Goal: Find specific page/section: Find specific page/section

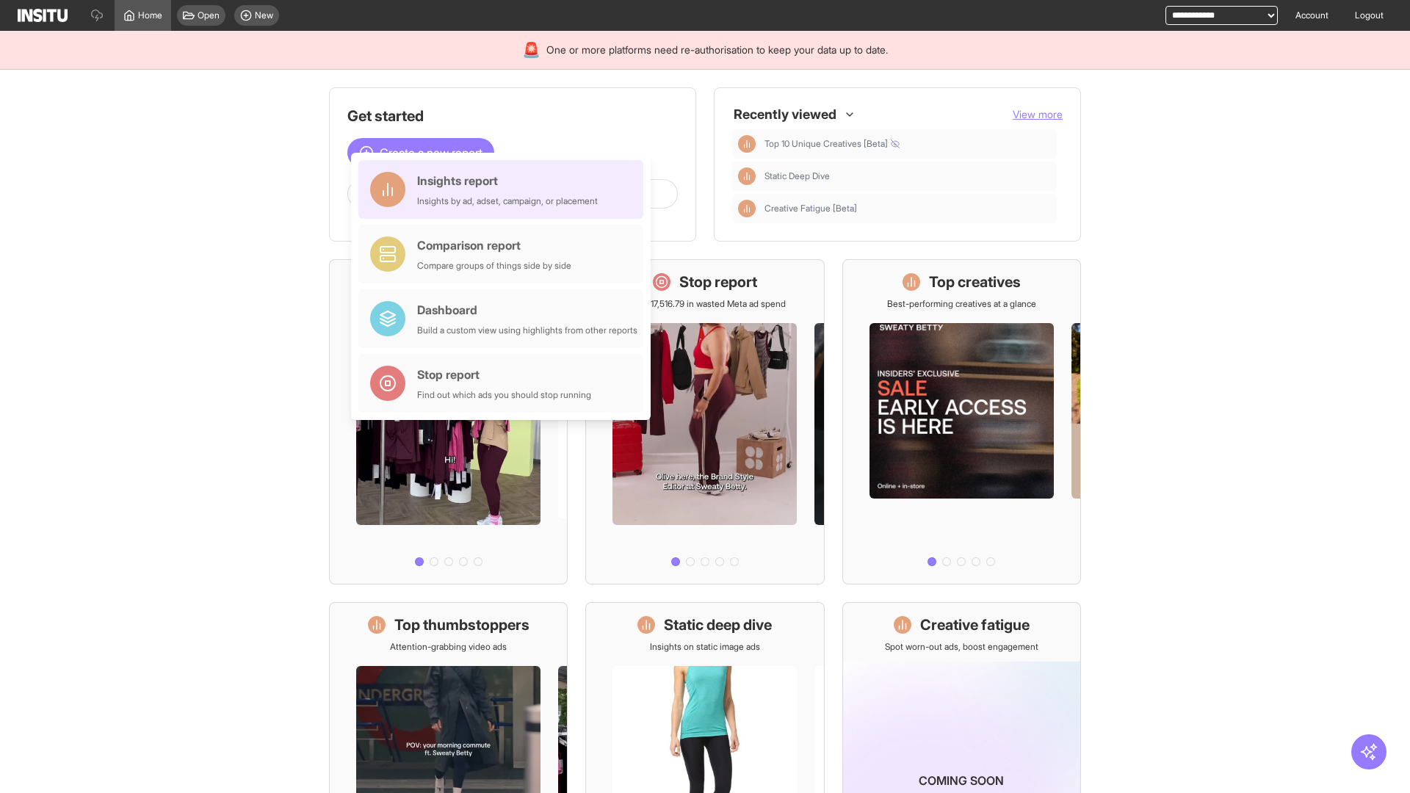
click at [505, 189] on div "Insights report Insights by ad, adset, campaign, or placement" at bounding box center [507, 189] width 181 height 35
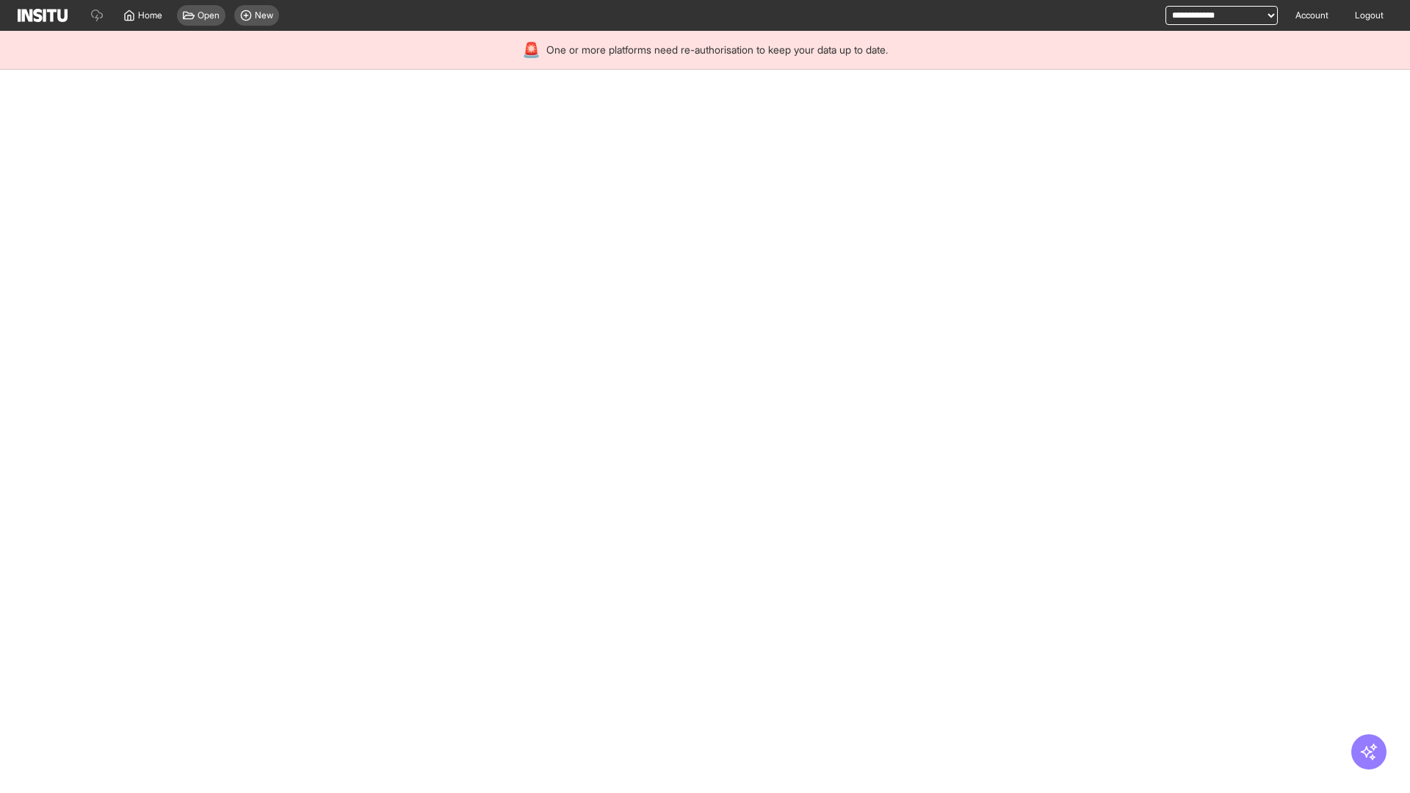
select select "**"
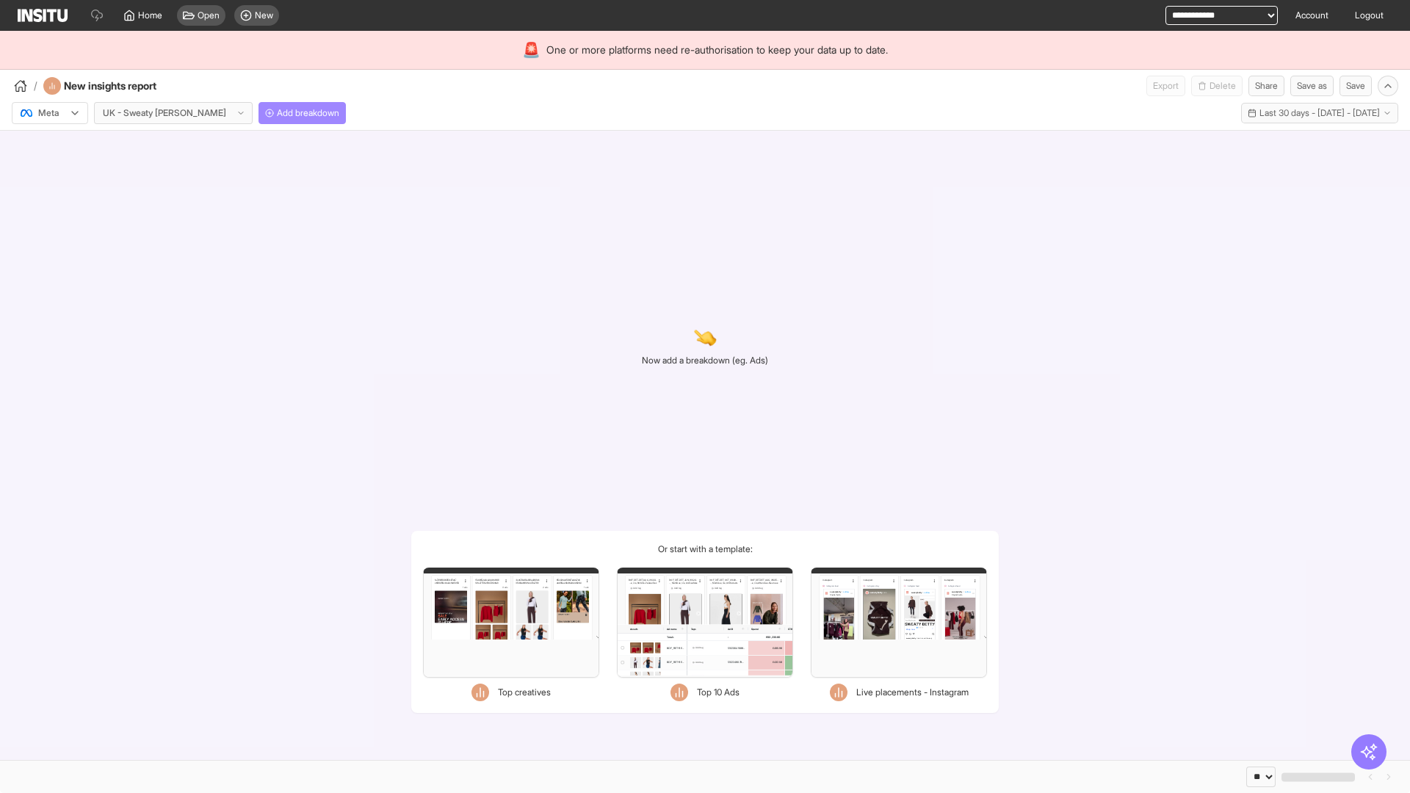
click at [277, 113] on span "Add breakdown" at bounding box center [308, 113] width 62 height 12
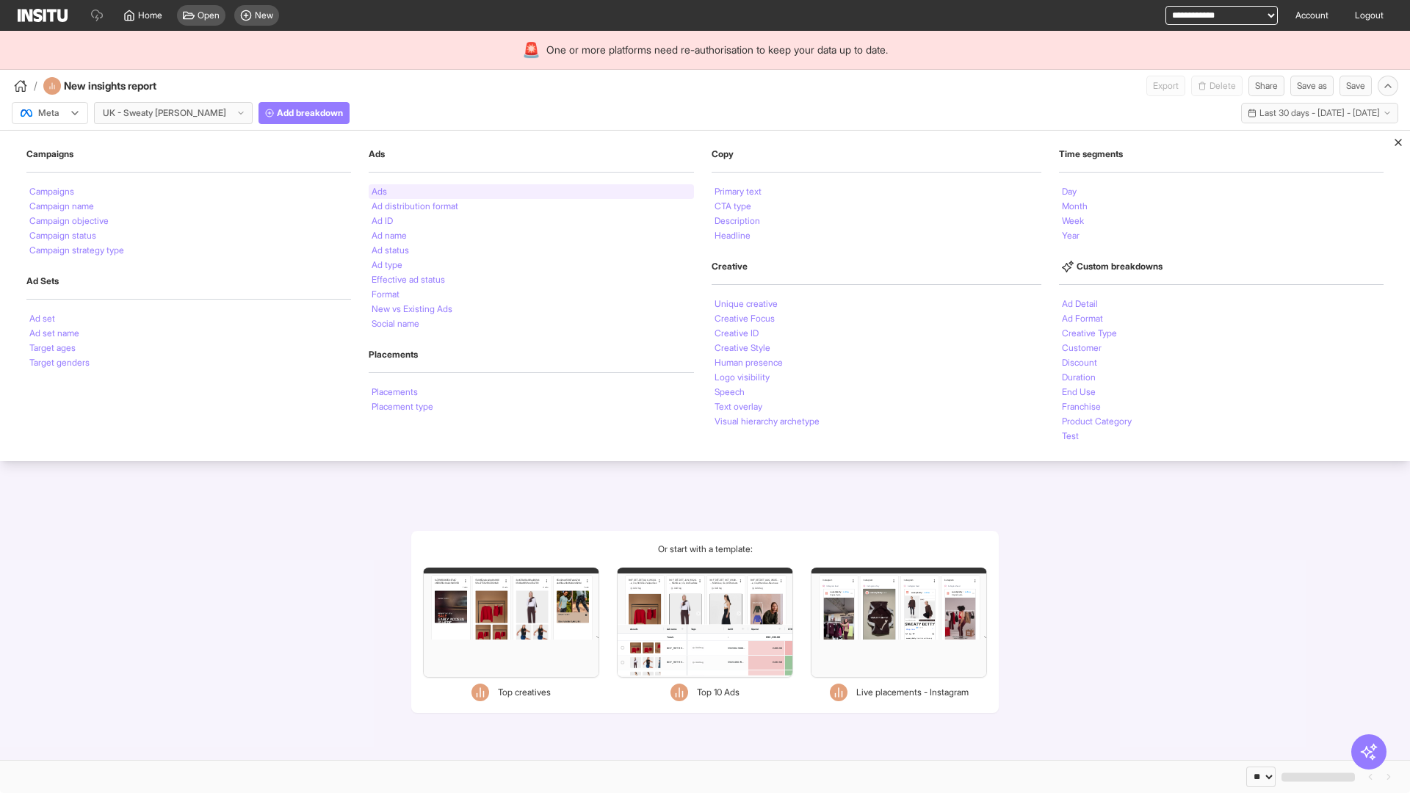
click at [377, 192] on li "Ads" at bounding box center [379, 191] width 15 height 9
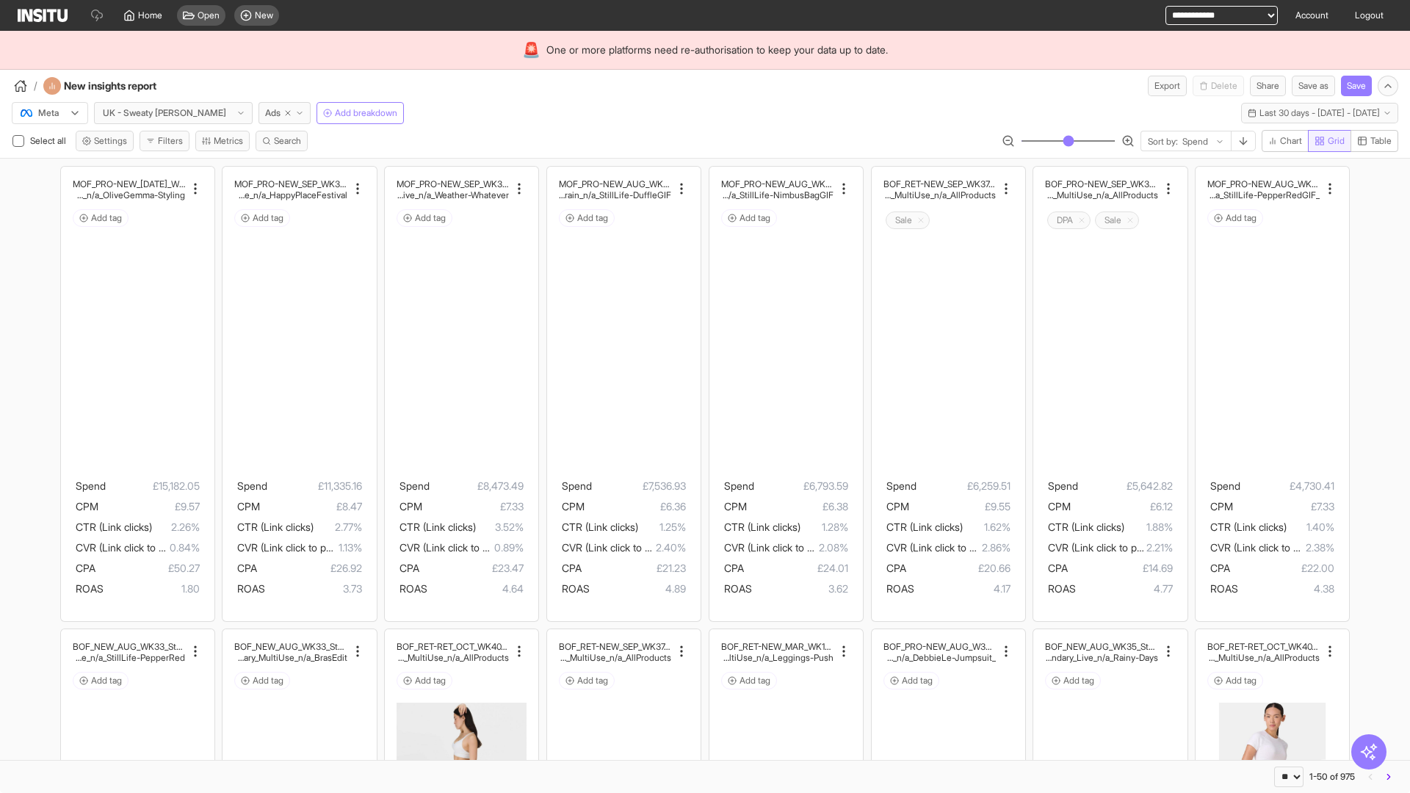
click at [1328, 141] on span "Grid" at bounding box center [1336, 141] width 17 height 12
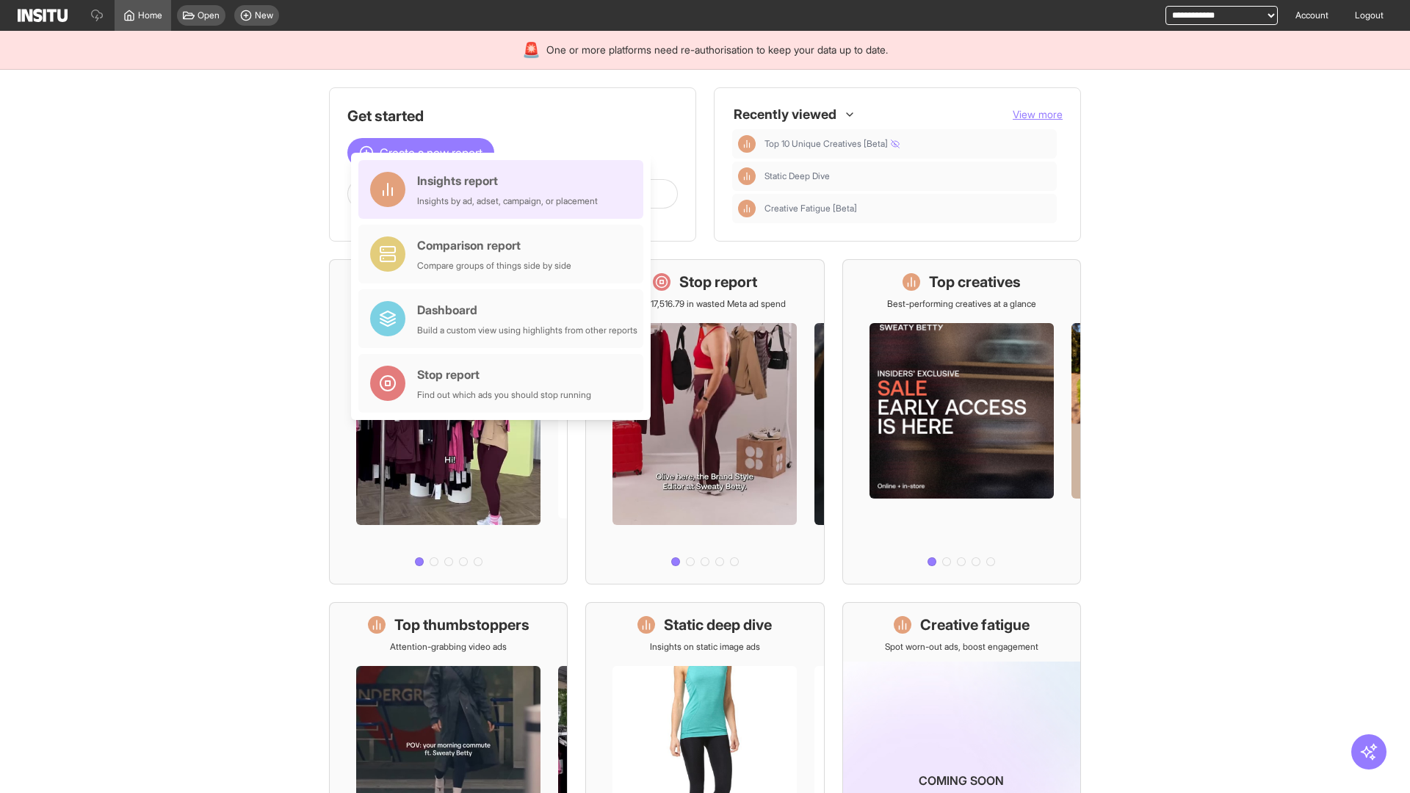
click at [505, 189] on div "Insights report Insights by ad, adset, campaign, or placement" at bounding box center [507, 189] width 181 height 35
